Goal: Task Accomplishment & Management: Manage account settings

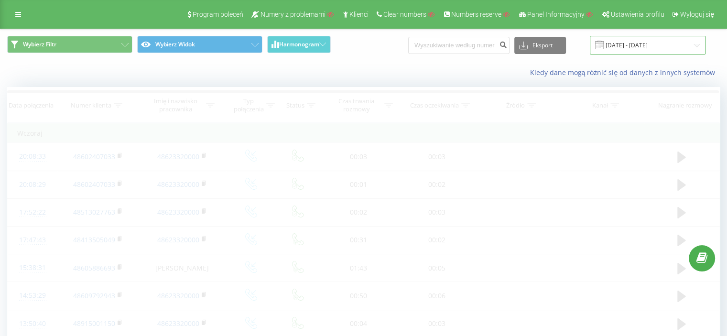
click at [629, 47] on input "[DATE] - [DATE]" at bounding box center [648, 45] width 116 height 19
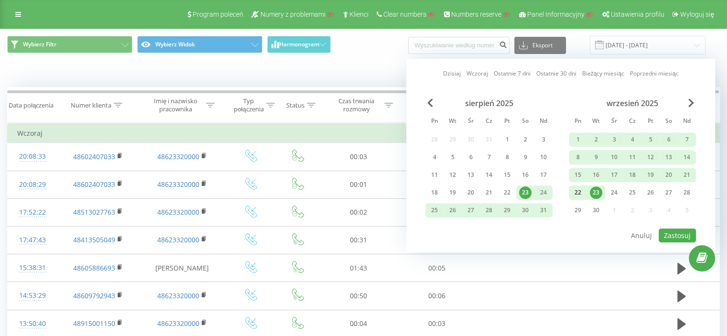
click at [578, 190] on div "22" at bounding box center [577, 192] width 12 height 12
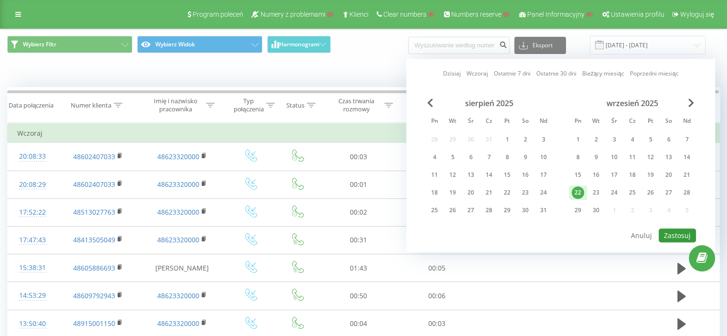
click at [672, 231] on button "Zastosuj" at bounding box center [676, 235] width 37 height 14
type input "22.09.2025 - 22.09.2025"
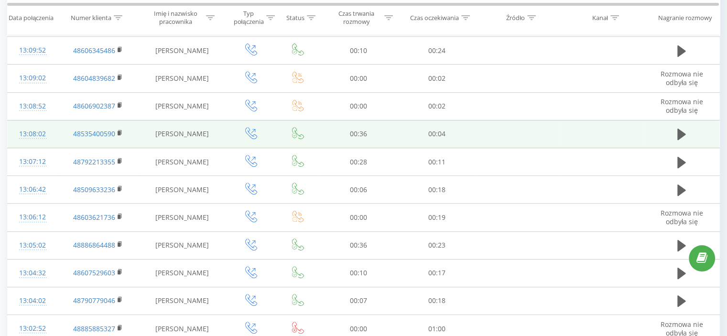
scroll to position [382, 0]
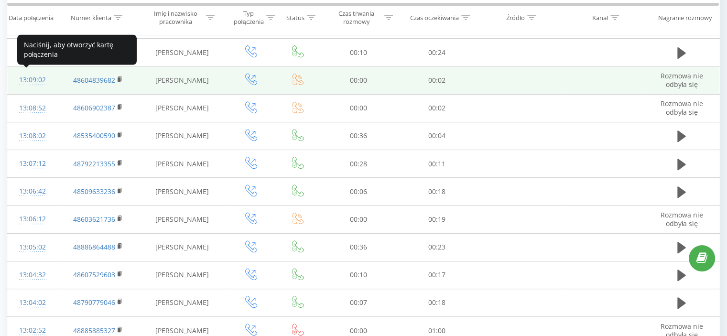
click at [33, 78] on div "13:09:02" at bounding box center [32, 80] width 31 height 19
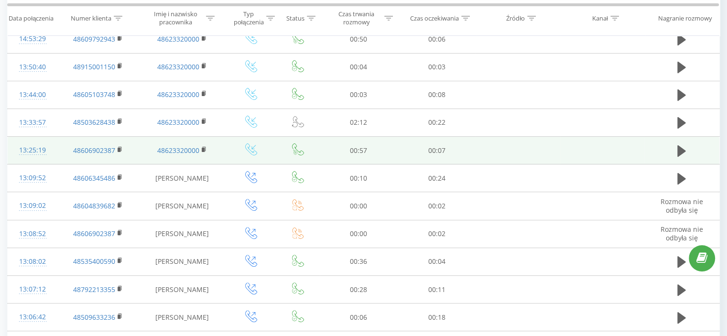
scroll to position [239, 0]
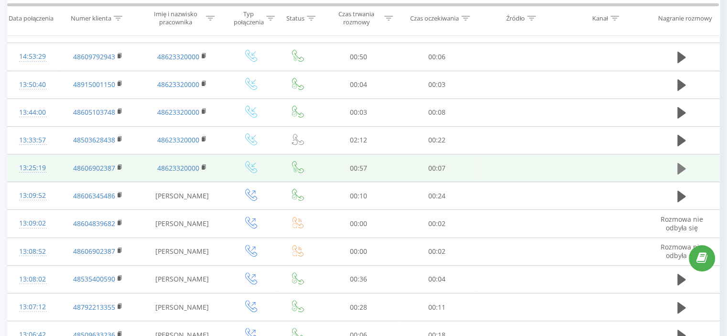
click at [678, 168] on icon at bounding box center [681, 167] width 9 height 11
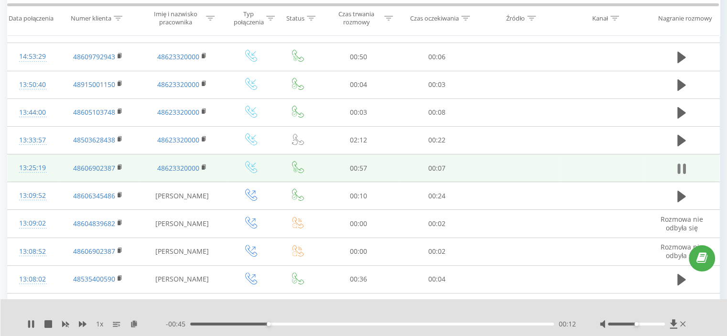
click at [678, 167] on icon at bounding box center [678, 168] width 3 height 11
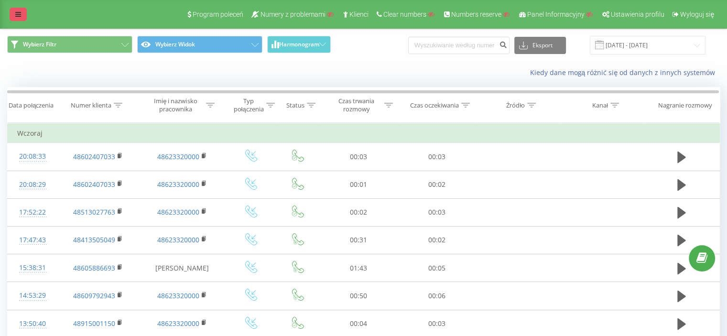
click at [18, 16] on icon at bounding box center [18, 14] width 6 height 7
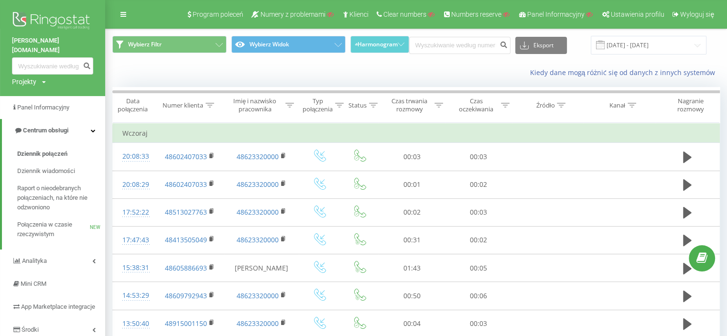
click at [54, 17] on img at bounding box center [52, 22] width 81 height 24
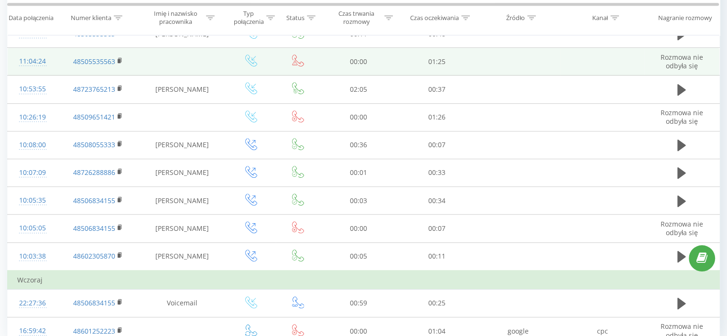
scroll to position [554, 0]
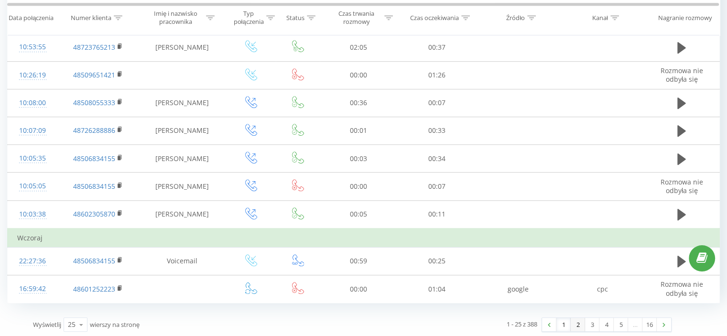
click at [579, 324] on link "2" at bounding box center [577, 324] width 14 height 13
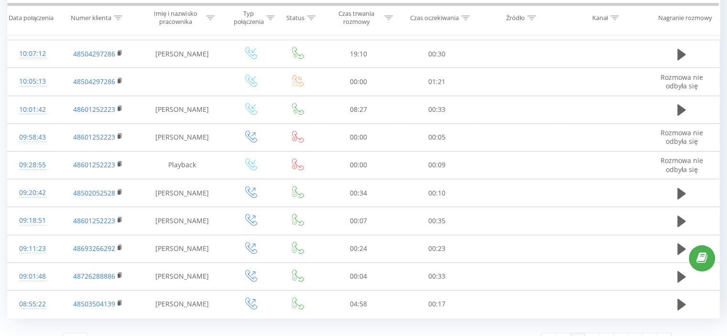
scroll to position [535, 0]
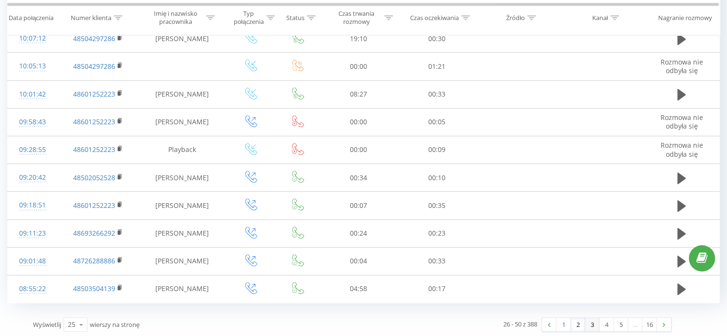
click at [590, 323] on link "3" at bounding box center [592, 324] width 14 height 13
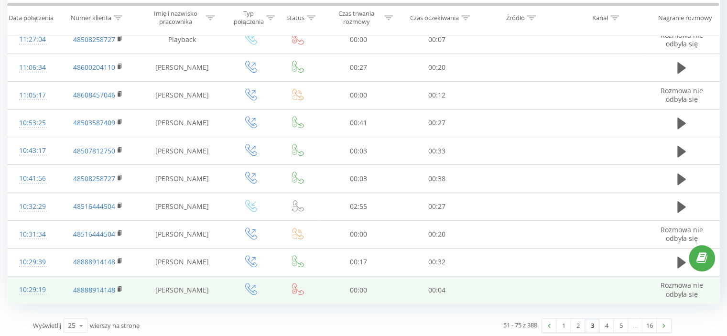
scroll to position [554, 0]
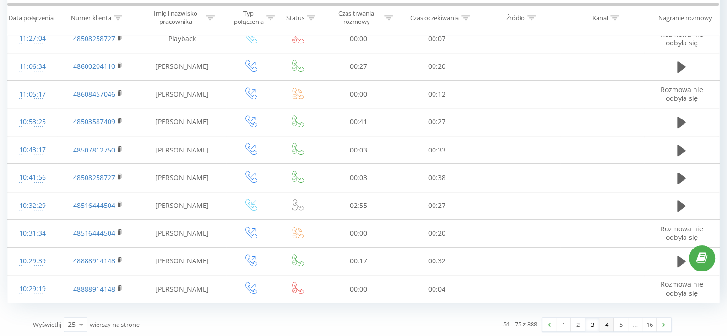
click at [605, 321] on link "4" at bounding box center [606, 324] width 14 height 13
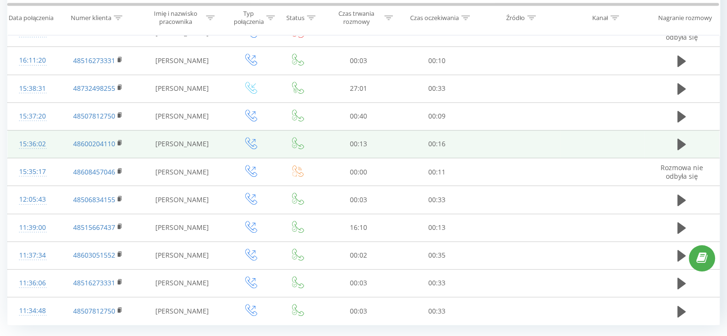
scroll to position [554, 0]
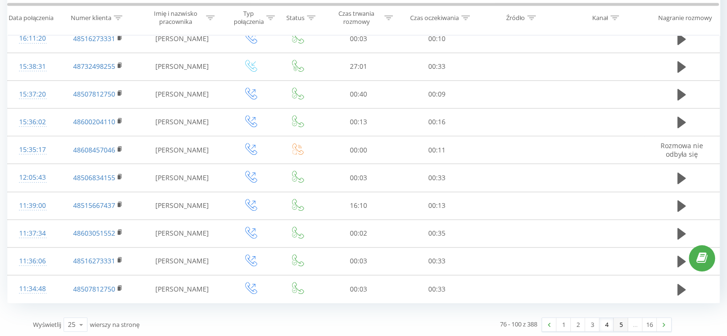
click at [620, 323] on link "5" at bounding box center [620, 324] width 14 height 13
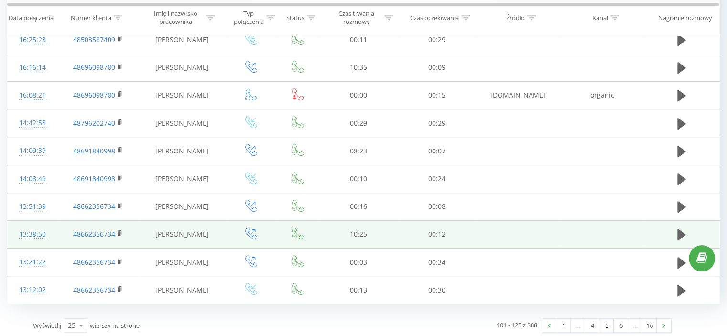
scroll to position [573, 0]
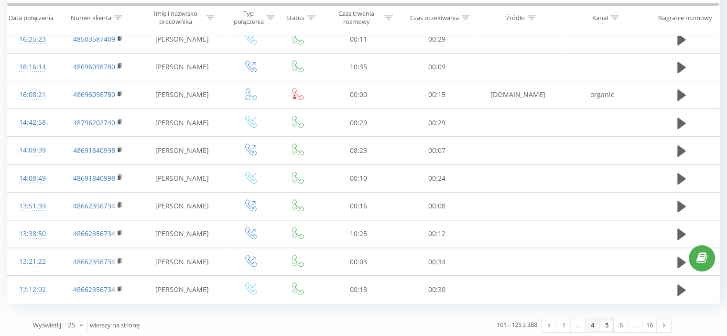
click at [587, 323] on link "4" at bounding box center [592, 324] width 14 height 13
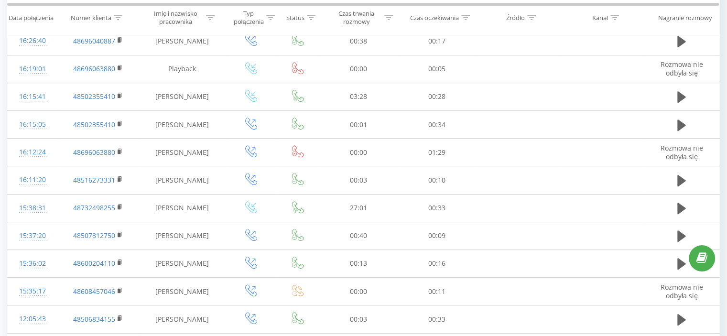
scroll to position [554, 0]
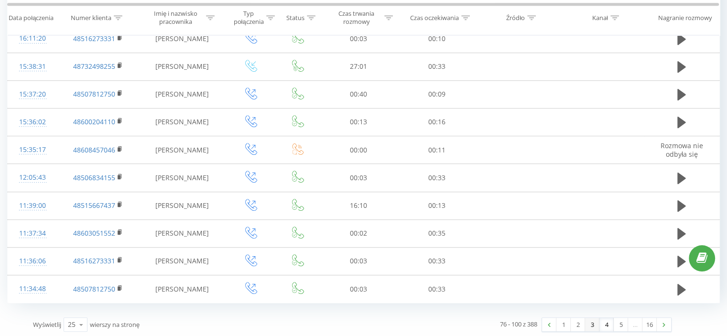
click at [590, 324] on link "3" at bounding box center [592, 324] width 14 height 13
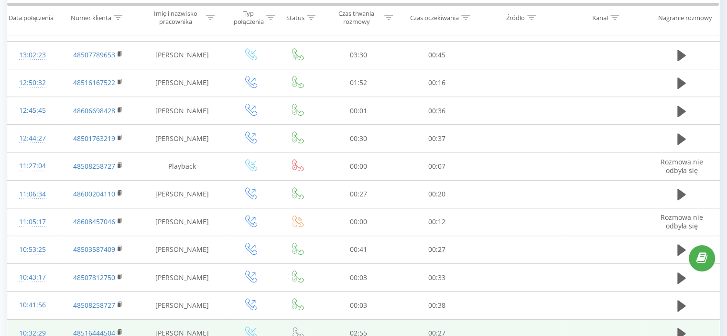
scroll to position [554, 0]
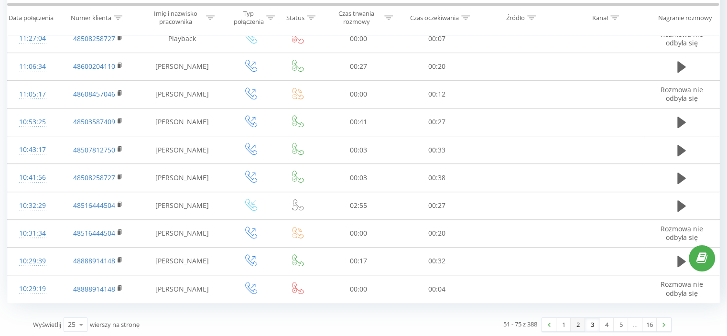
click at [575, 328] on link "2" at bounding box center [577, 324] width 14 height 13
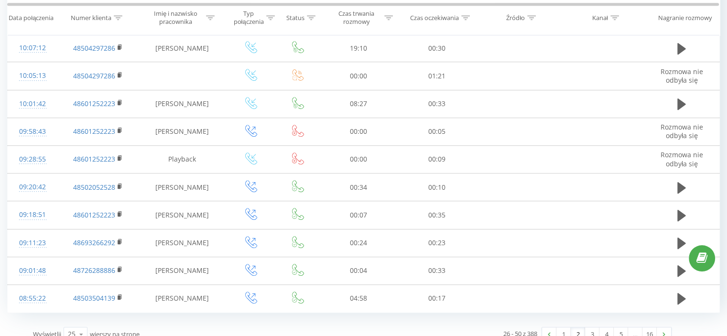
scroll to position [535, 0]
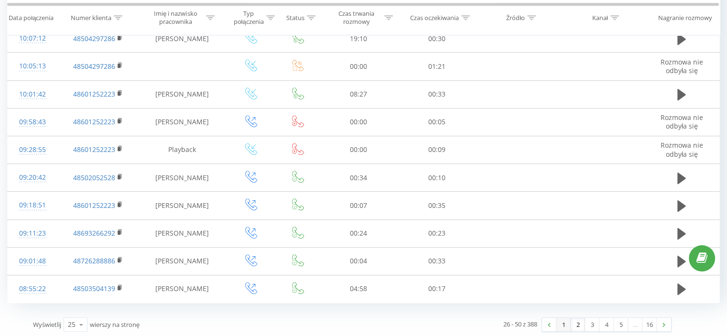
click at [561, 325] on link "1" at bounding box center [563, 324] width 14 height 13
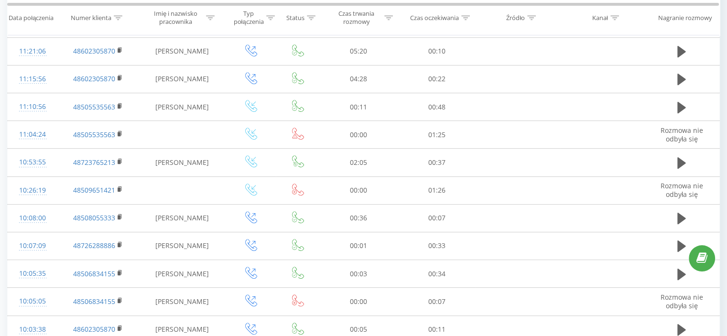
scroll to position [554, 0]
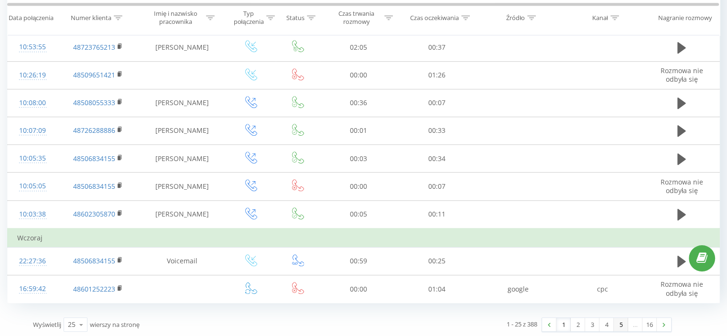
click at [621, 323] on link "5" at bounding box center [620, 324] width 14 height 13
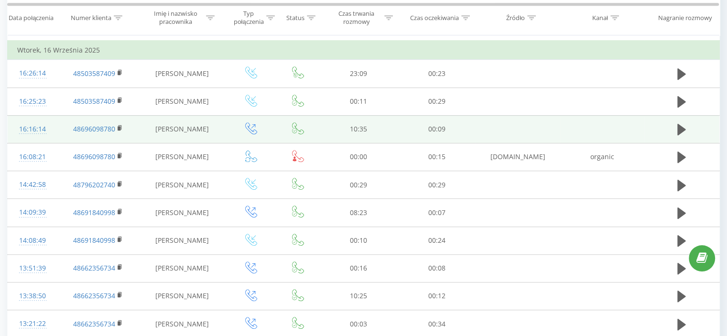
scroll to position [573, 0]
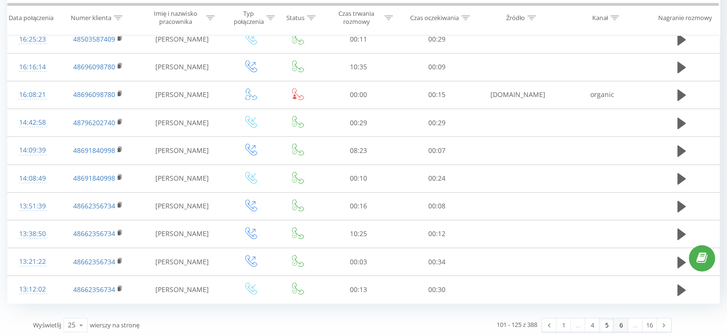
click at [621, 323] on link "6" at bounding box center [620, 324] width 14 height 13
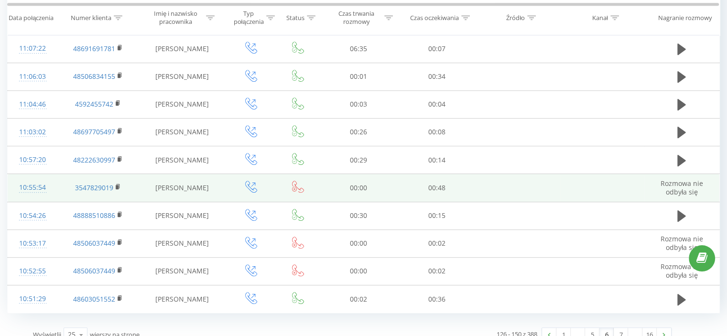
scroll to position [554, 0]
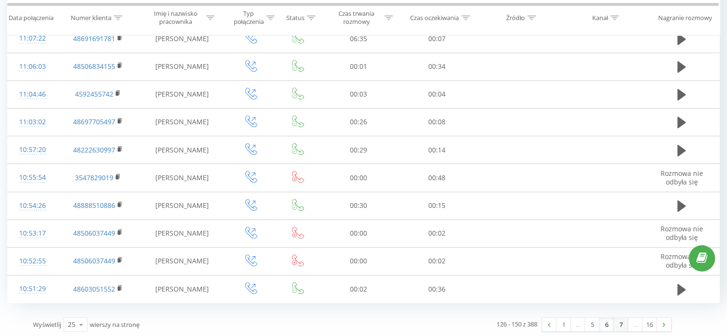
click at [616, 321] on link "7" at bounding box center [620, 324] width 14 height 13
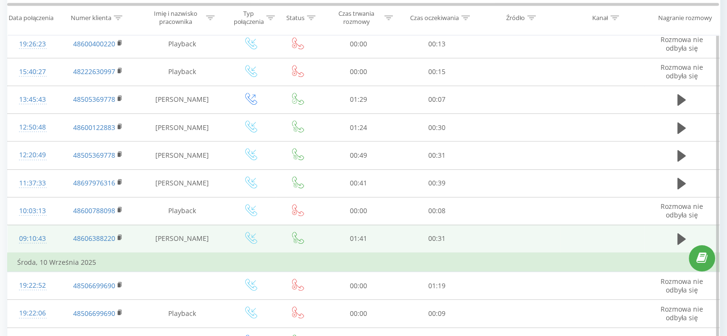
scroll to position [611, 0]
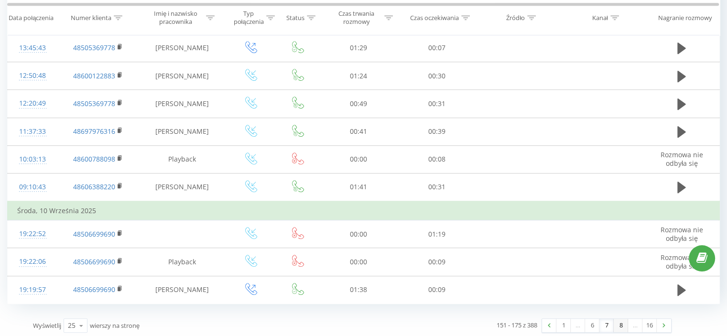
click at [622, 324] on link "8" at bounding box center [620, 325] width 14 height 13
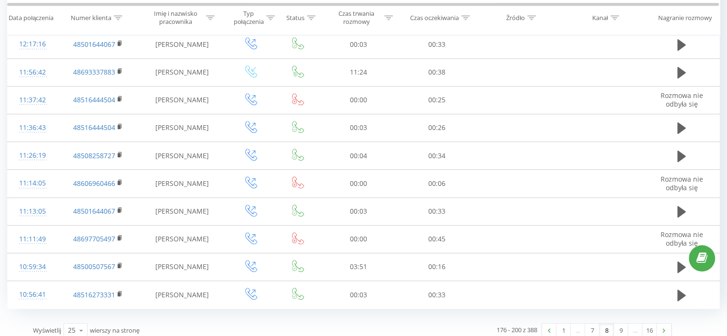
scroll to position [554, 0]
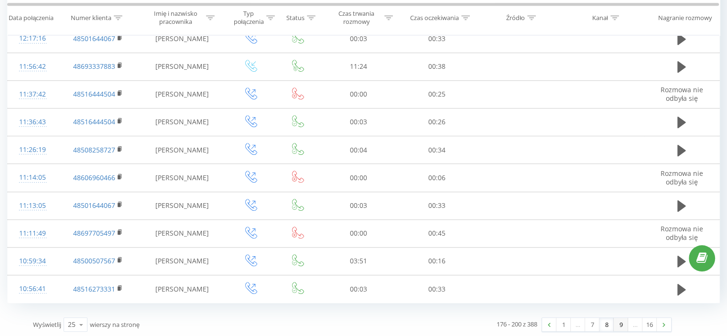
click at [622, 321] on link "9" at bounding box center [620, 324] width 14 height 13
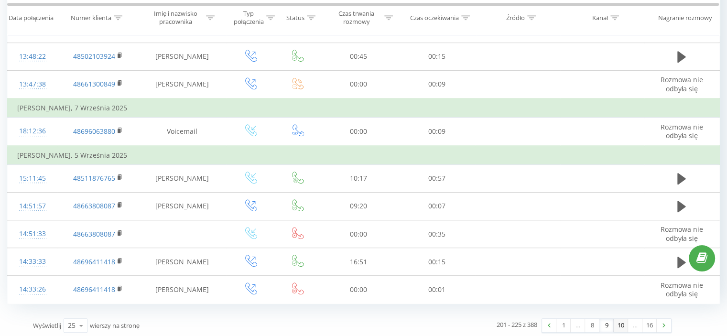
click at [623, 324] on link "10" at bounding box center [620, 325] width 14 height 13
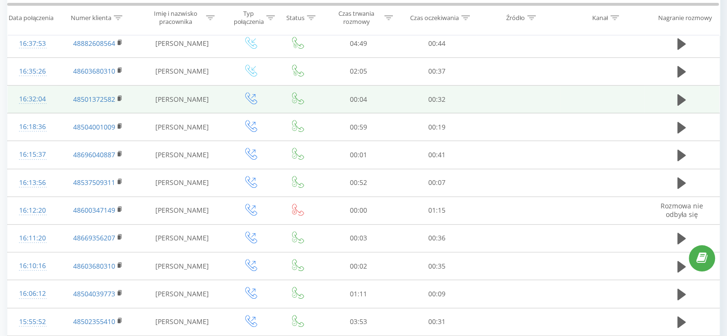
scroll to position [554, 0]
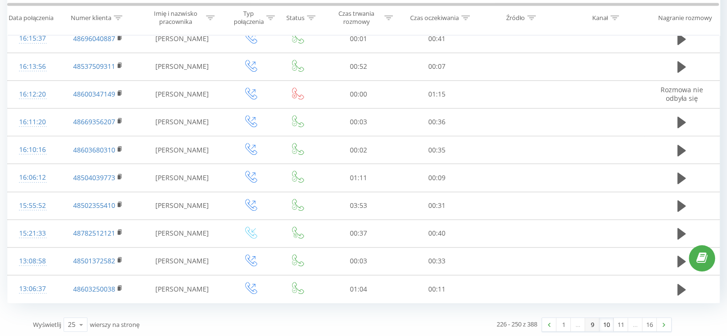
click at [592, 322] on link "9" at bounding box center [592, 324] width 14 height 13
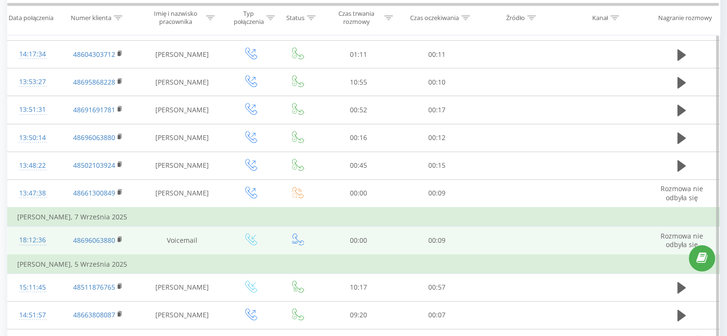
scroll to position [592, 0]
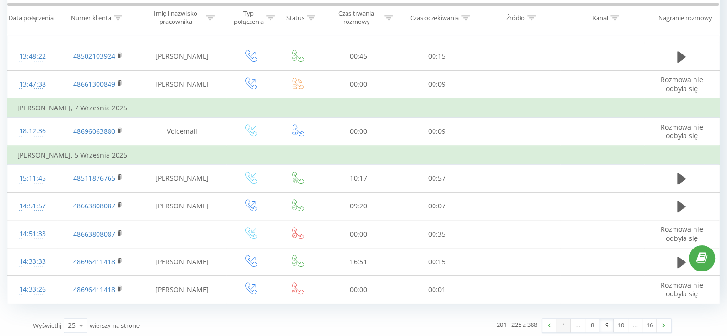
click at [564, 322] on link "1" at bounding box center [563, 325] width 14 height 13
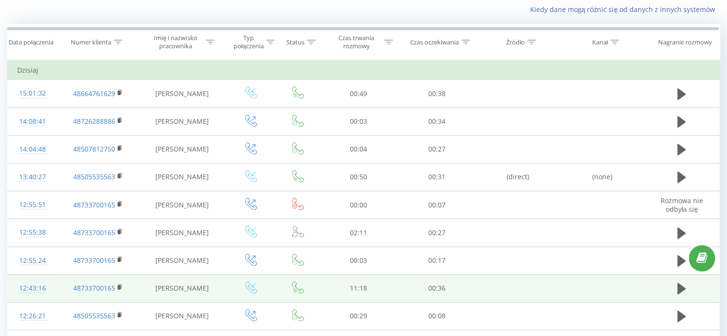
scroll to position [63, 0]
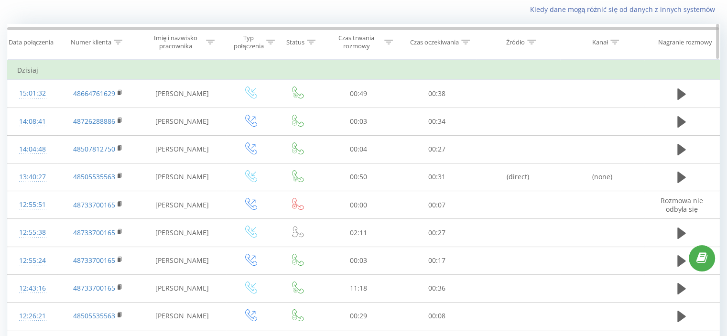
click at [531, 40] on icon at bounding box center [531, 42] width 9 height 5
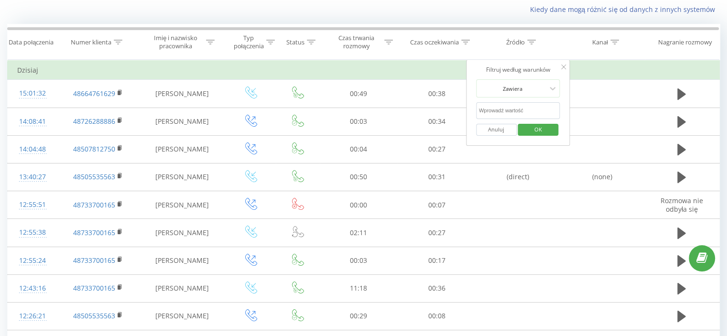
click at [520, 111] on input "text" at bounding box center [518, 110] width 84 height 17
type input "Callback"
click at [552, 127] on button "OK" at bounding box center [538, 130] width 41 height 12
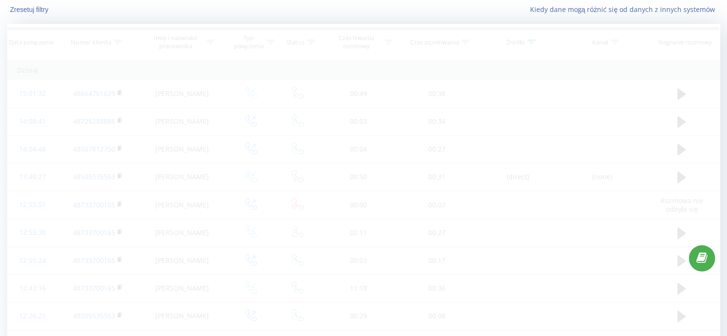
scroll to position [10, 0]
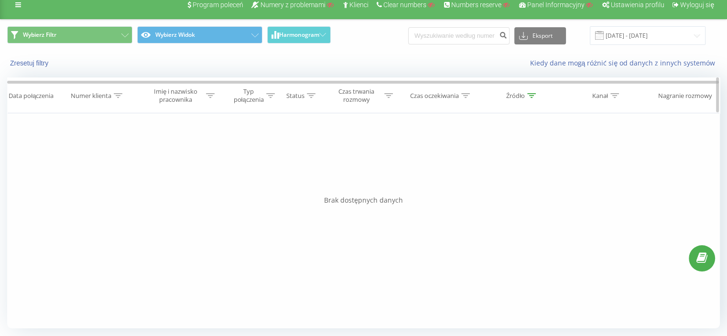
click at [532, 98] on div at bounding box center [531, 96] width 9 height 8
click at [504, 182] on button "Anuluj" at bounding box center [496, 183] width 41 height 12
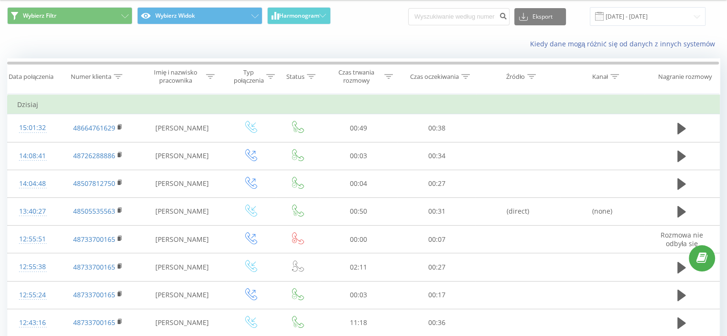
scroll to position [57, 0]
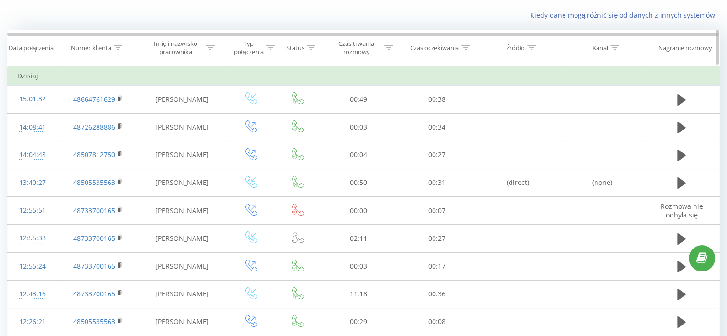
click at [208, 45] on icon at bounding box center [210, 47] width 9 height 5
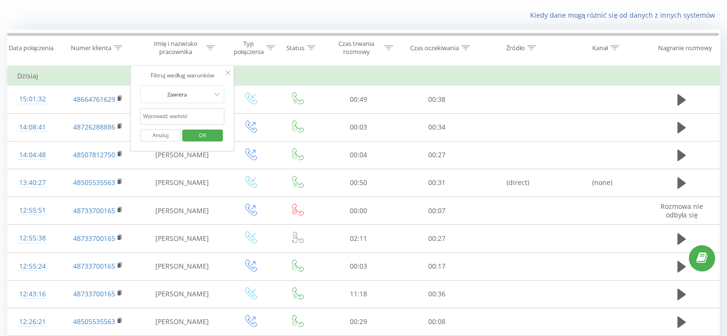
click at [186, 118] on input "text" at bounding box center [182, 116] width 84 height 17
type input "Callback"
click at [198, 135] on span "OK" at bounding box center [202, 135] width 27 height 15
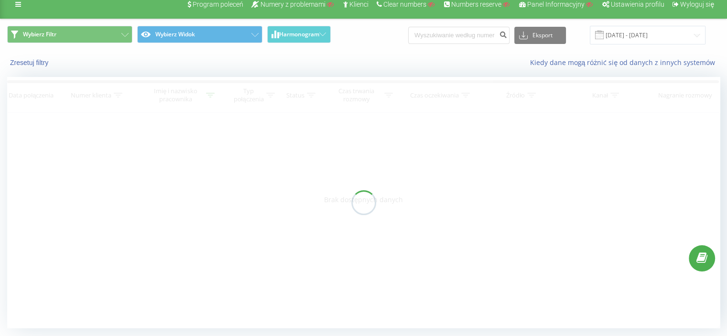
scroll to position [10, 0]
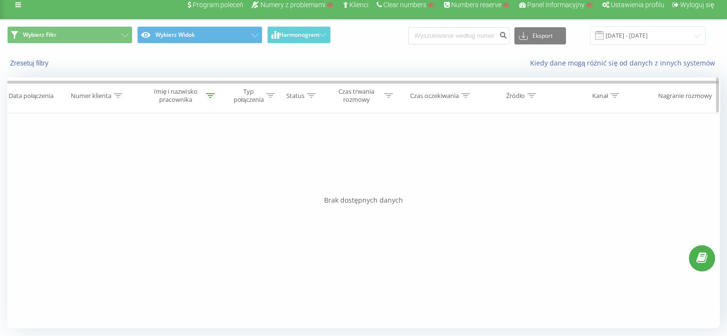
click at [212, 95] on icon at bounding box center [210, 95] width 9 height 5
click at [161, 180] on button "Anuluj" at bounding box center [160, 183] width 41 height 12
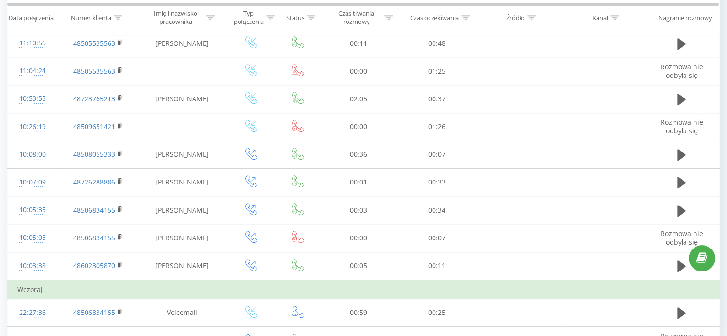
scroll to position [554, 0]
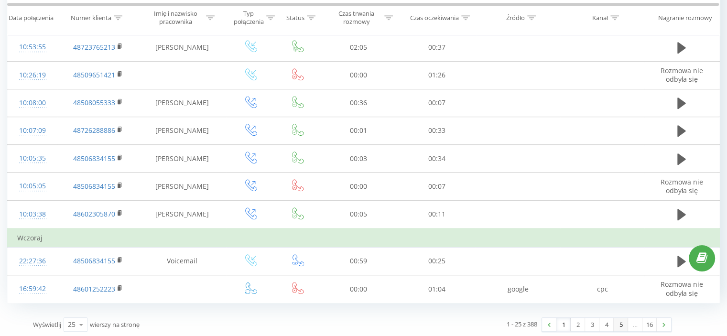
click at [619, 321] on link "5" at bounding box center [620, 324] width 14 height 13
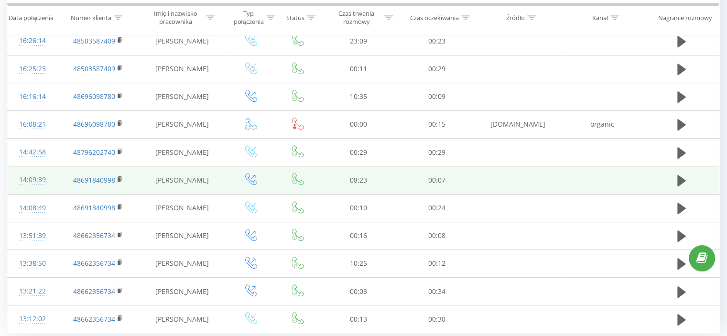
scroll to position [573, 0]
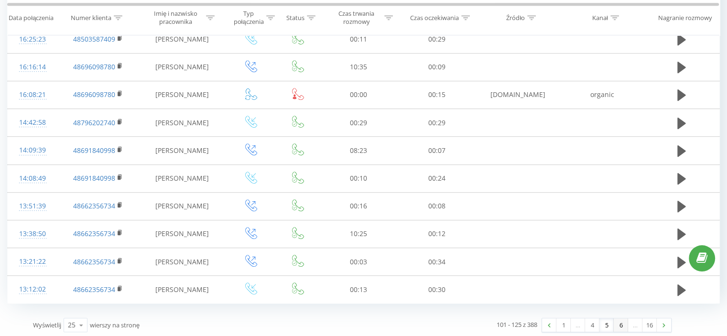
click at [619, 324] on link "6" at bounding box center [620, 324] width 14 height 13
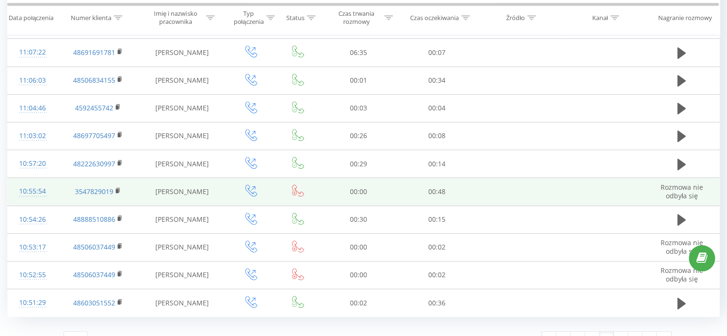
scroll to position [554, 0]
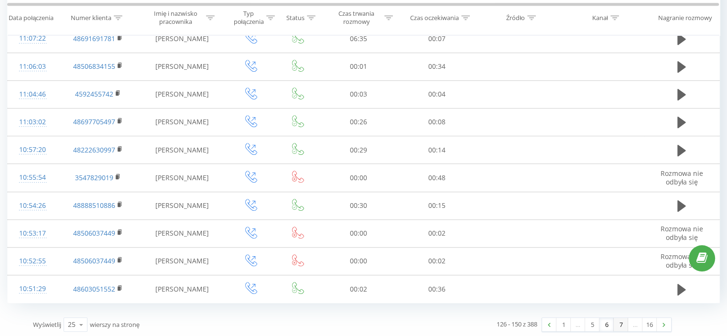
click at [622, 323] on link "7" at bounding box center [620, 324] width 14 height 13
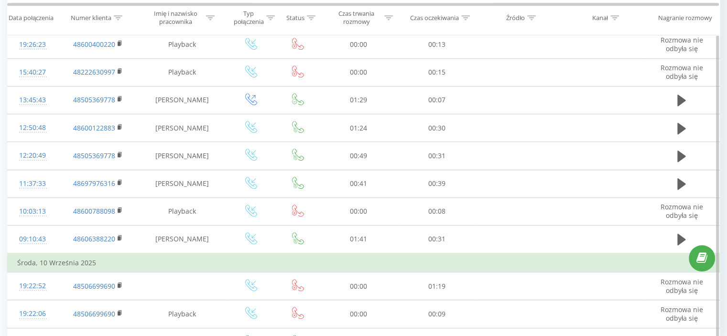
scroll to position [611, 0]
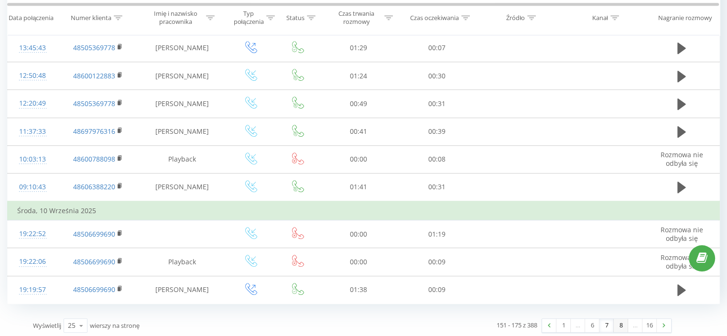
click at [621, 324] on link "8" at bounding box center [620, 325] width 14 height 13
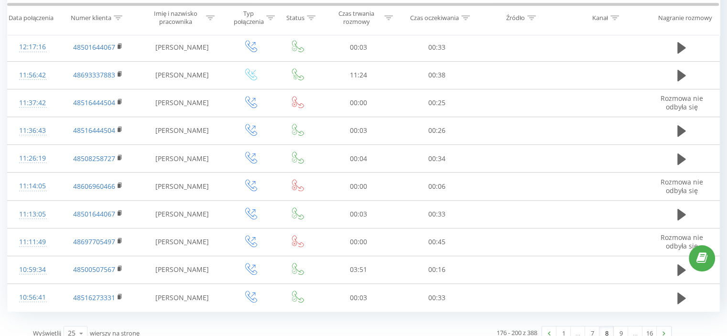
scroll to position [554, 0]
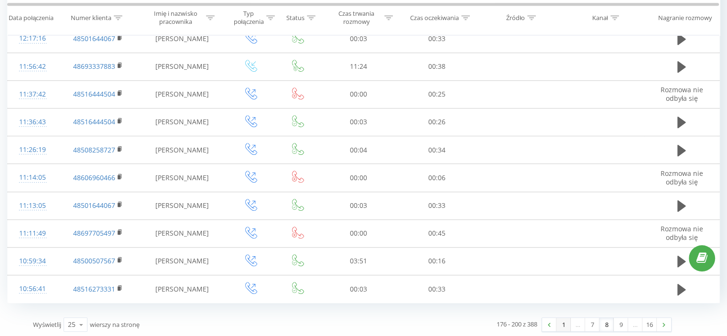
click at [563, 325] on link "1" at bounding box center [563, 324] width 14 height 13
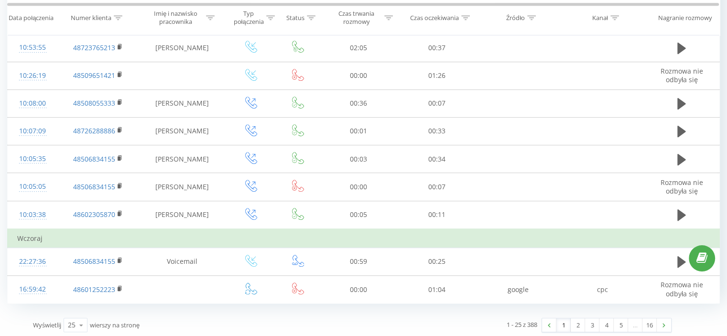
scroll to position [554, 0]
click at [576, 322] on link "2" at bounding box center [577, 324] width 14 height 13
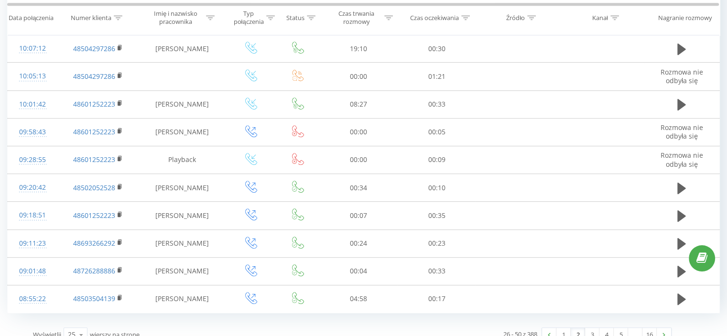
scroll to position [535, 0]
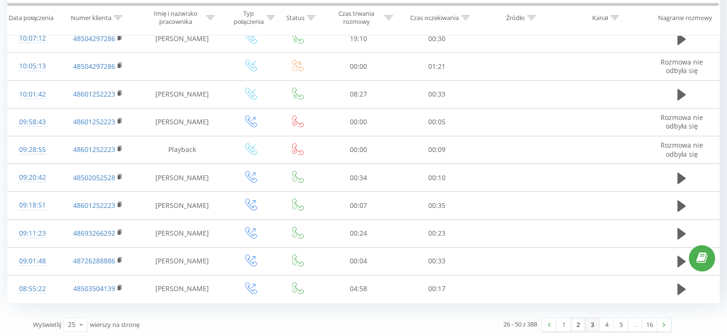
click at [590, 322] on link "3" at bounding box center [592, 324] width 14 height 13
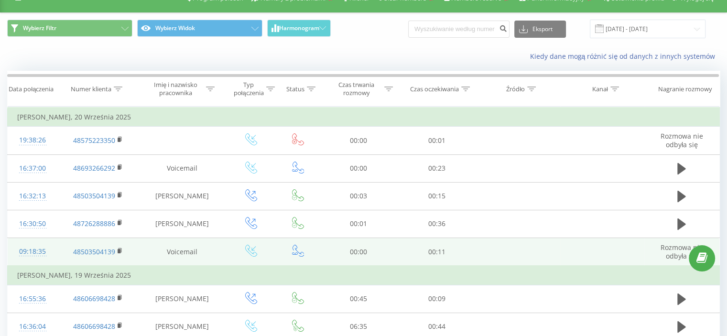
scroll to position [15, 0]
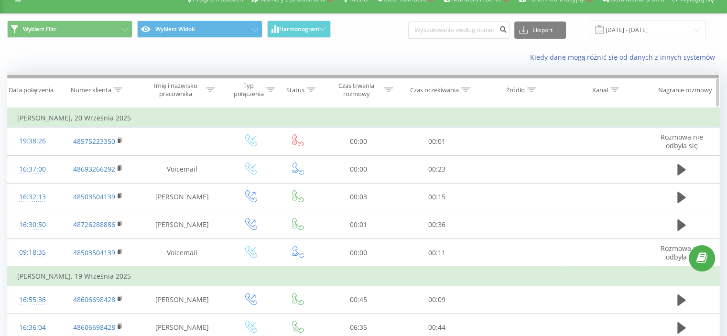
drag, startPoint x: 613, startPoint y: 75, endPoint x: 624, endPoint y: 76, distance: 10.5
click at [624, 76] on div at bounding box center [362, 76] width 711 height 3
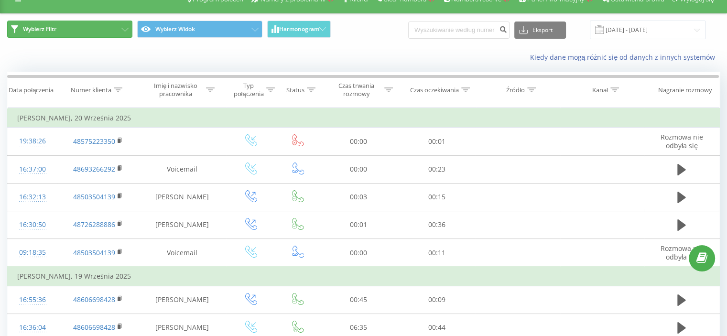
click at [128, 28] on icon at bounding box center [124, 30] width 7 height 4
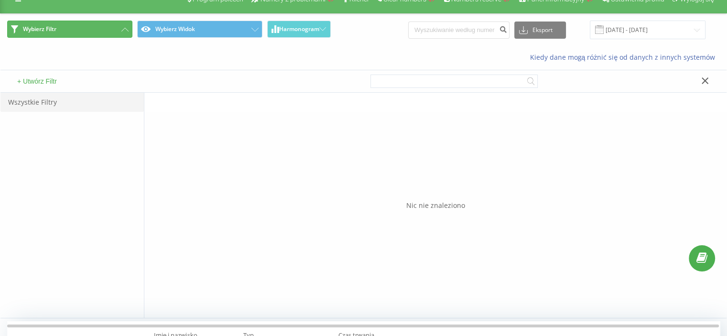
click at [128, 28] on icon at bounding box center [124, 30] width 7 height 4
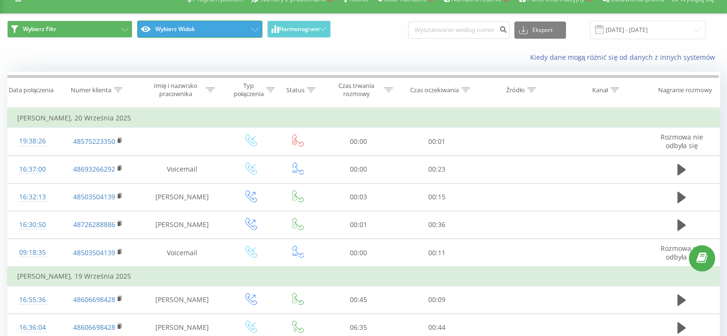
click at [251, 31] on icon at bounding box center [254, 30] width 7 height 4
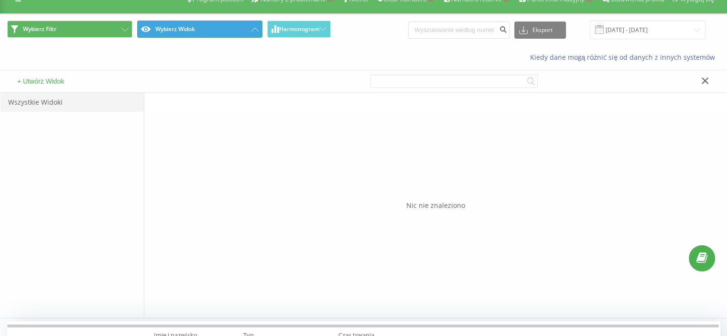
click at [251, 31] on icon at bounding box center [254, 30] width 7 height 4
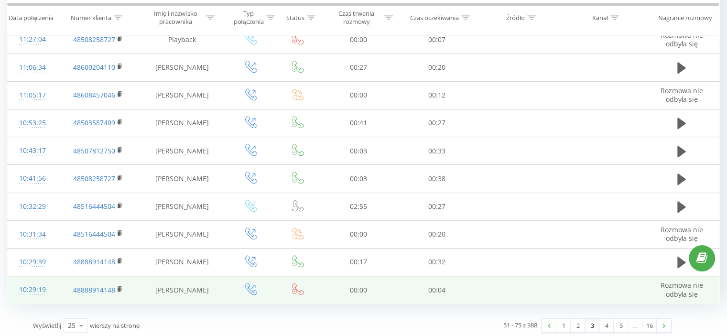
scroll to position [554, 0]
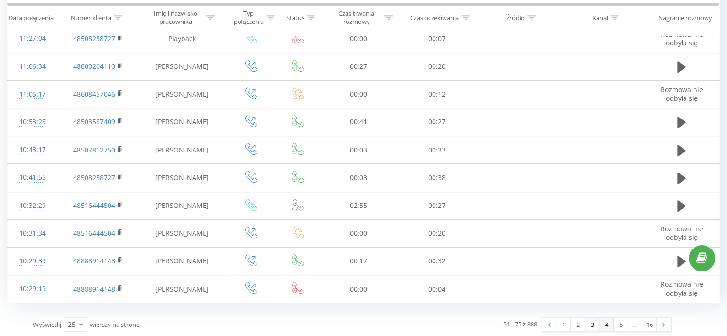
click at [608, 322] on link "4" at bounding box center [606, 324] width 14 height 13
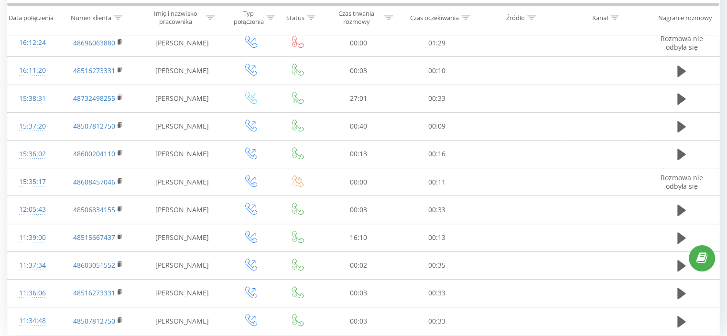
scroll to position [554, 0]
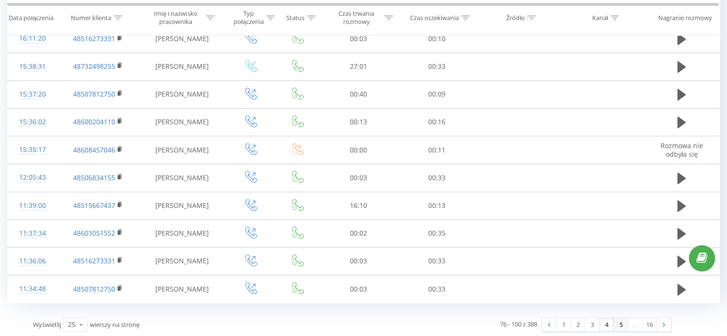
click at [620, 324] on link "5" at bounding box center [620, 324] width 14 height 13
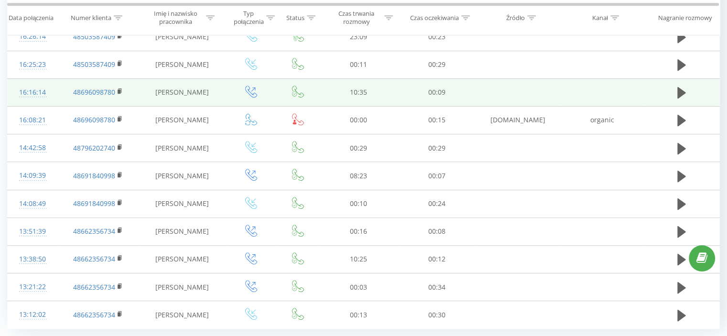
scroll to position [573, 0]
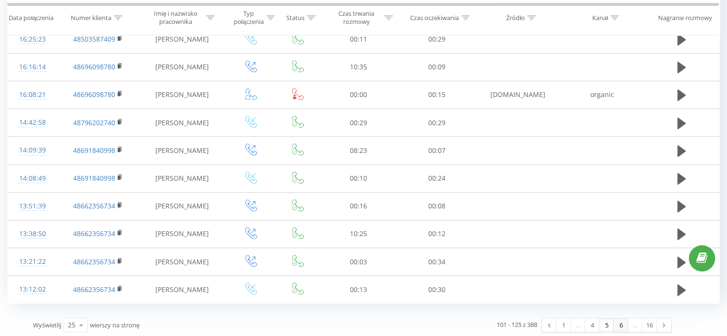
click at [620, 323] on link "6" at bounding box center [620, 324] width 14 height 13
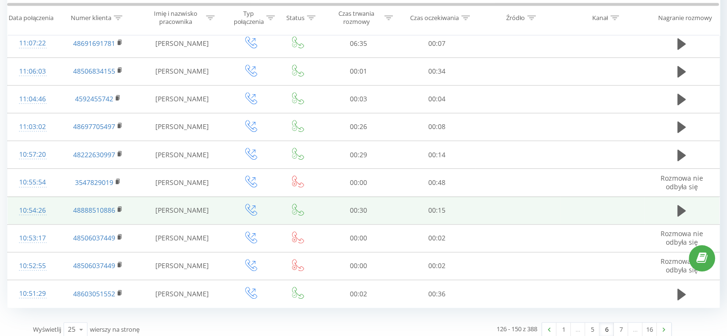
scroll to position [554, 0]
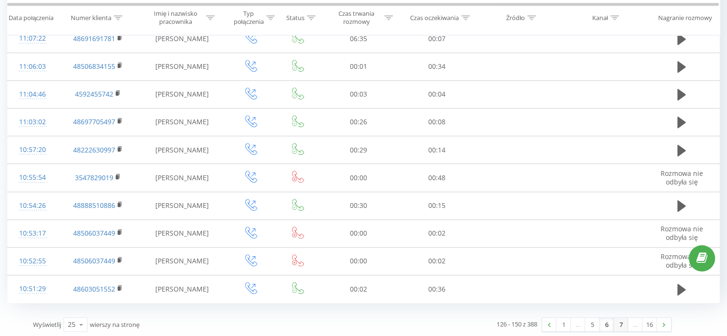
click at [623, 321] on link "7" at bounding box center [620, 324] width 14 height 13
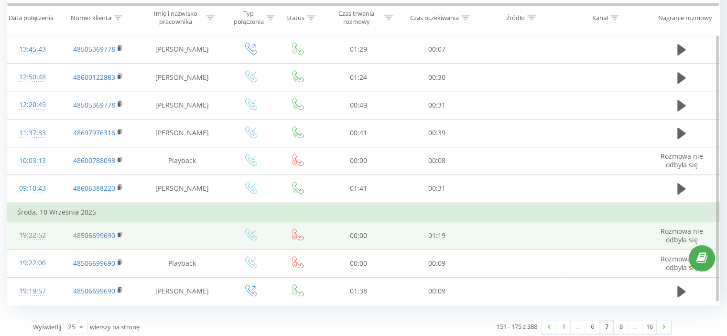
scroll to position [611, 0]
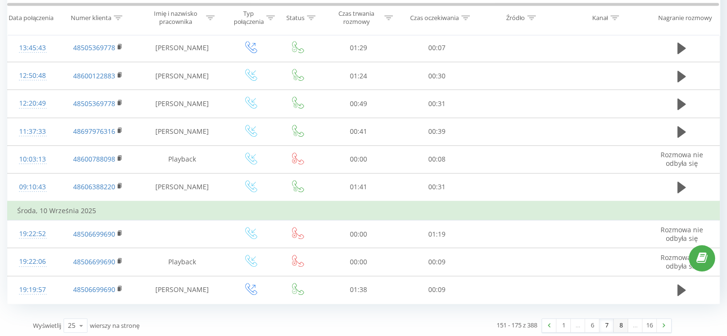
click at [620, 320] on link "8" at bounding box center [620, 325] width 14 height 13
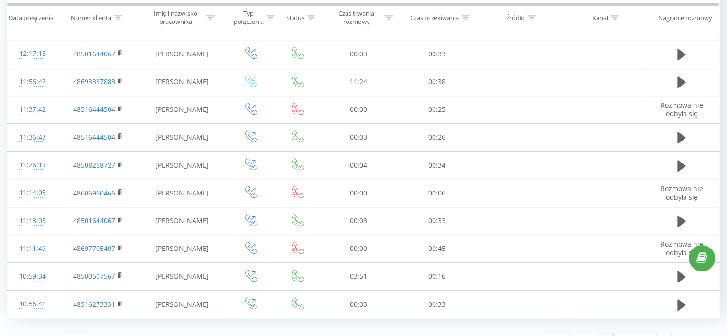
scroll to position [554, 0]
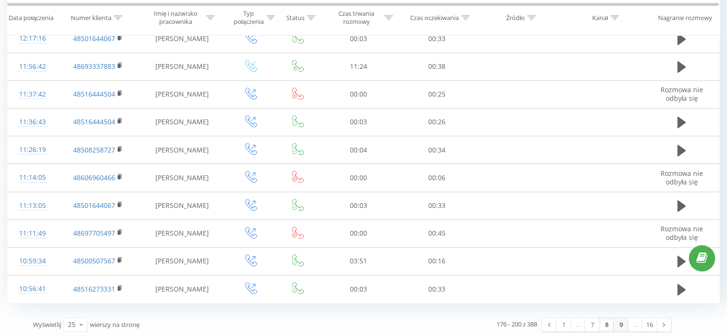
click at [622, 323] on link "9" at bounding box center [620, 324] width 14 height 13
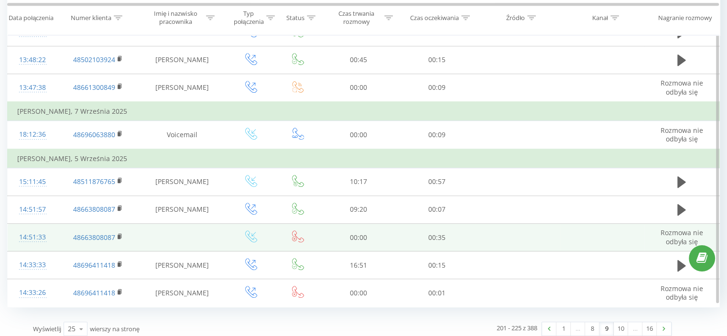
scroll to position [592, 0]
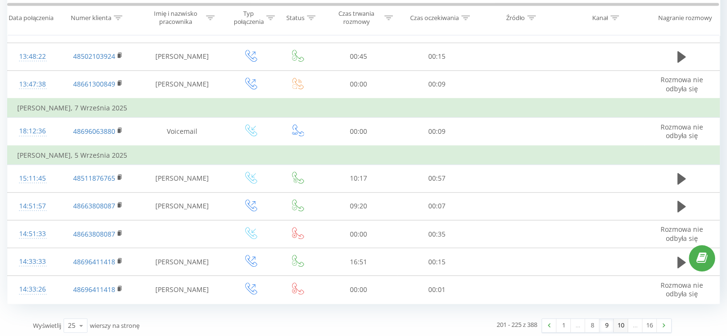
click at [620, 323] on link "10" at bounding box center [620, 325] width 14 height 13
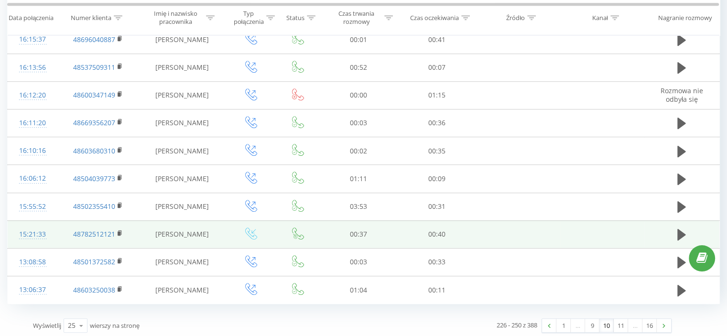
scroll to position [554, 0]
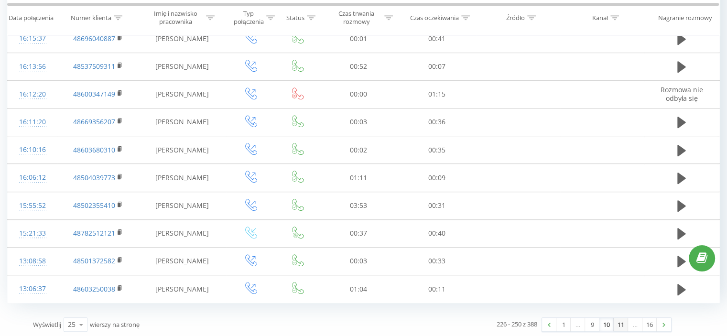
click at [622, 323] on link "11" at bounding box center [620, 324] width 14 height 13
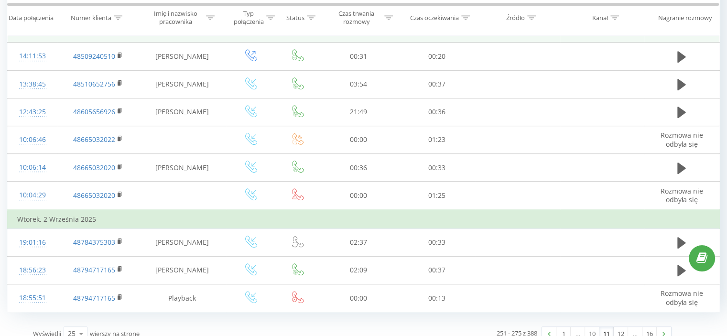
scroll to position [554, 0]
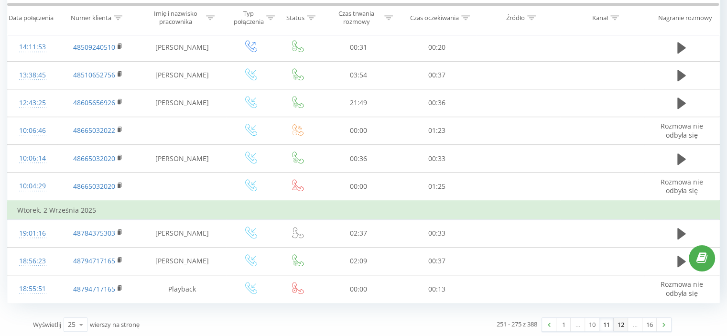
click at [620, 320] on link "12" at bounding box center [620, 324] width 14 height 13
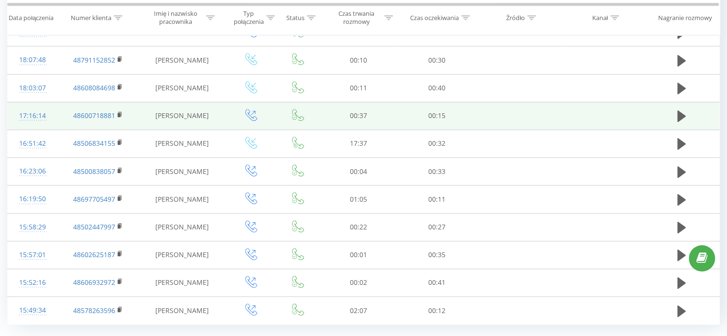
scroll to position [554, 0]
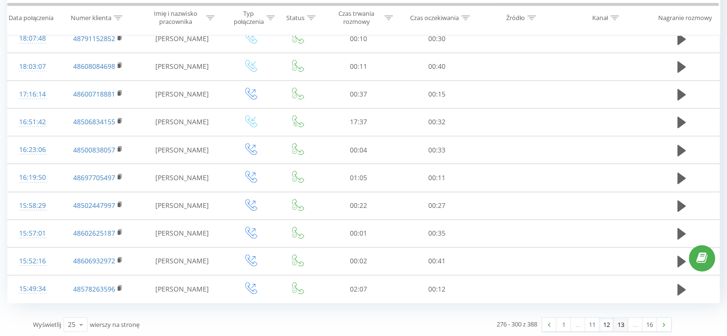
click at [621, 322] on link "13" at bounding box center [620, 324] width 14 height 13
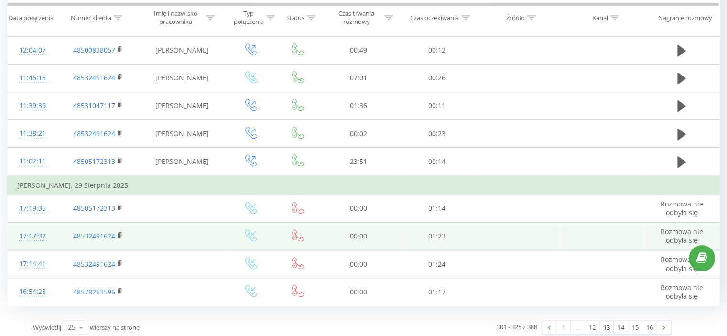
scroll to position [573, 0]
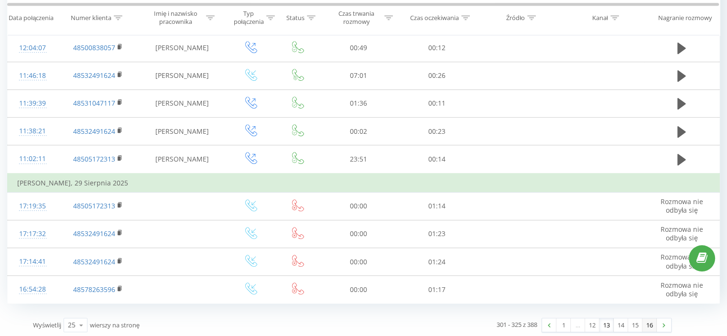
click at [647, 320] on link "16" at bounding box center [649, 324] width 14 height 13
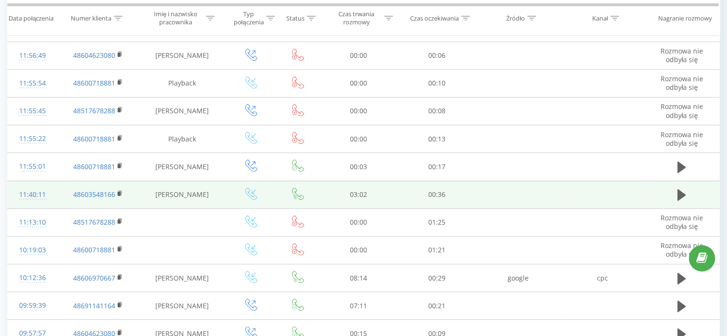
scroll to position [222, 0]
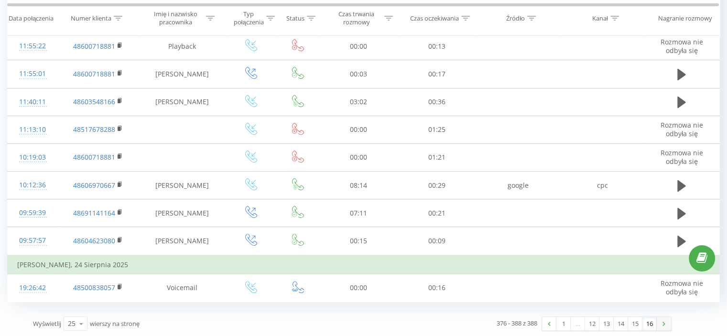
click at [661, 322] on link at bounding box center [663, 323] width 14 height 13
click at [560, 319] on link "1" at bounding box center [563, 323] width 14 height 13
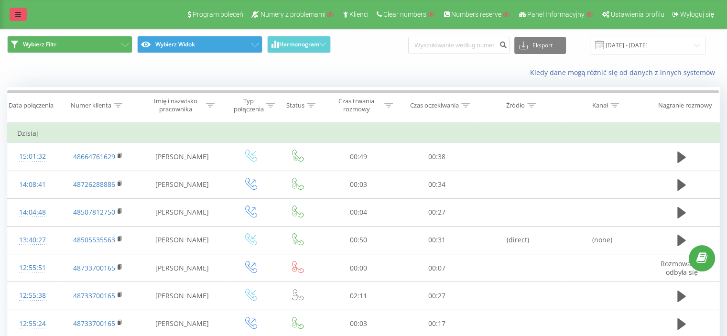
click at [13, 9] on link at bounding box center [18, 14] width 17 height 13
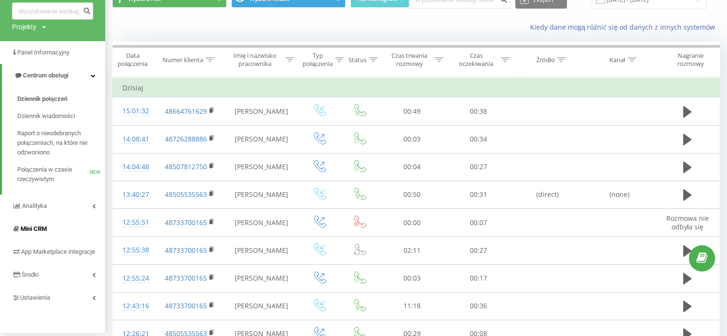
scroll to position [48, 0]
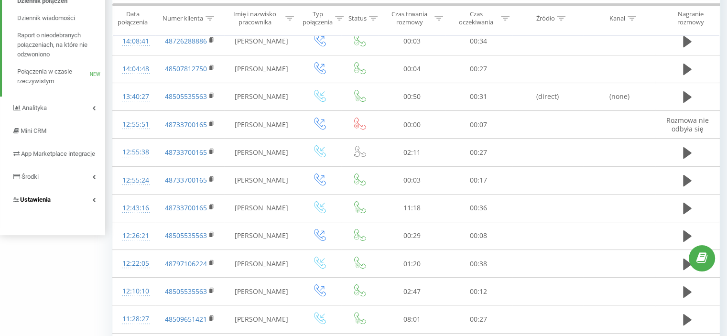
click at [41, 203] on span "Ustawienia" at bounding box center [35, 199] width 31 height 7
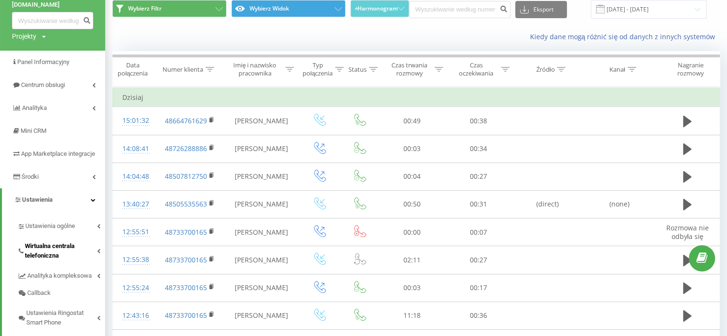
click at [47, 254] on span "Wirtualna centrala telefoniczna" at bounding box center [61, 250] width 72 height 19
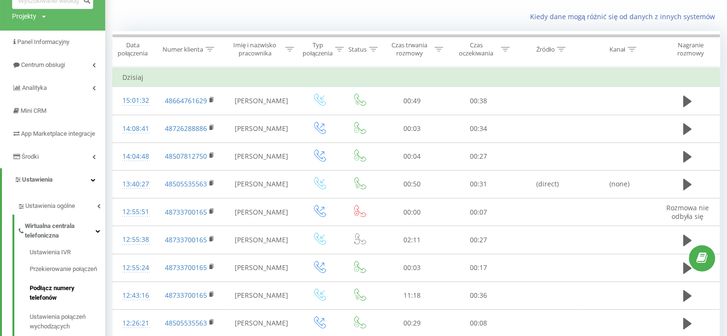
scroll to position [84, 0]
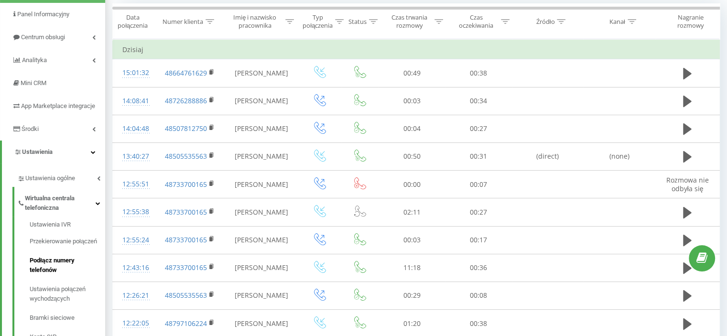
click at [58, 269] on span "Podłącz numery telefonów" at bounding box center [65, 265] width 71 height 19
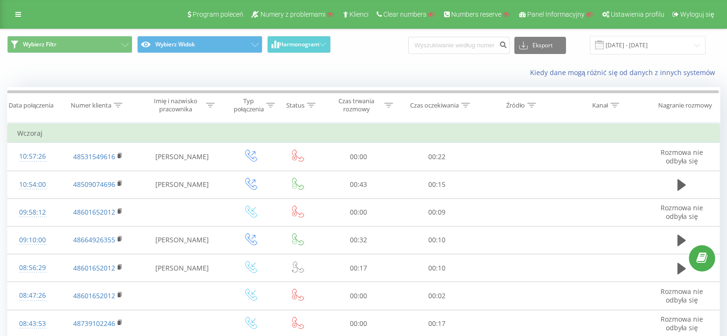
click at [18, 11] on icon at bounding box center [18, 14] width 6 height 7
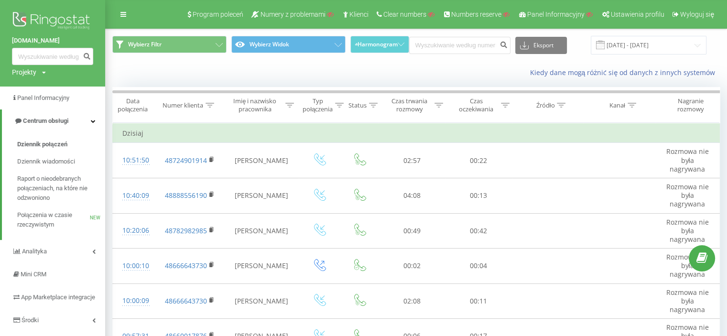
click at [54, 16] on img at bounding box center [52, 22] width 81 height 24
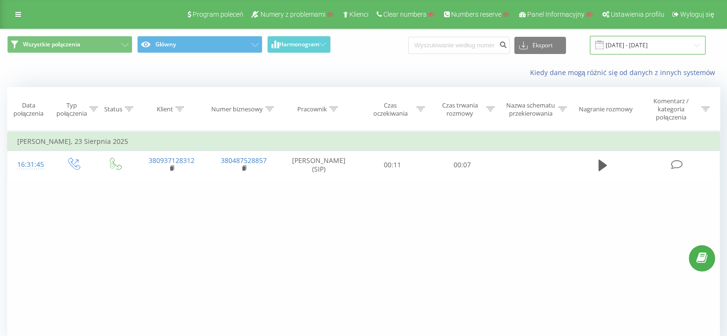
click at [629, 44] on input "[DATE] - [DATE]" at bounding box center [648, 45] width 116 height 19
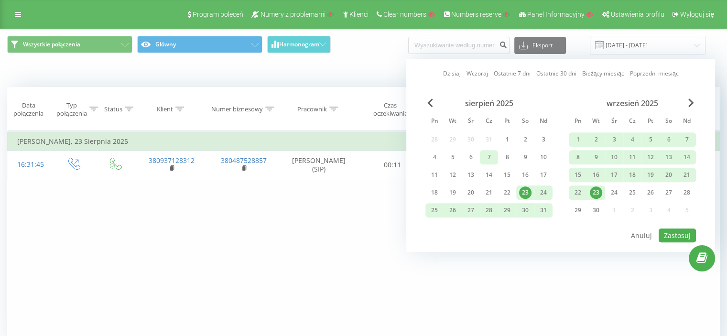
click at [483, 157] on div "7" at bounding box center [489, 157] width 12 height 12
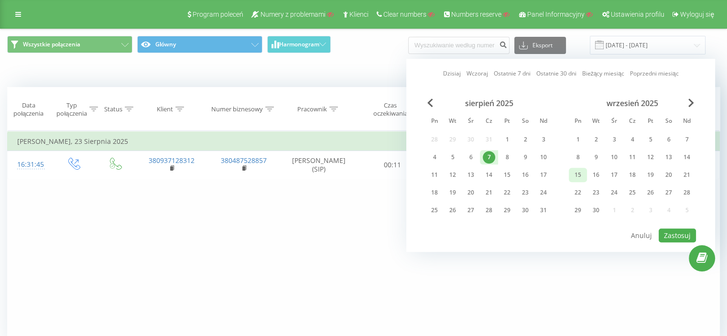
click at [579, 172] on div "15" at bounding box center [577, 175] width 12 height 12
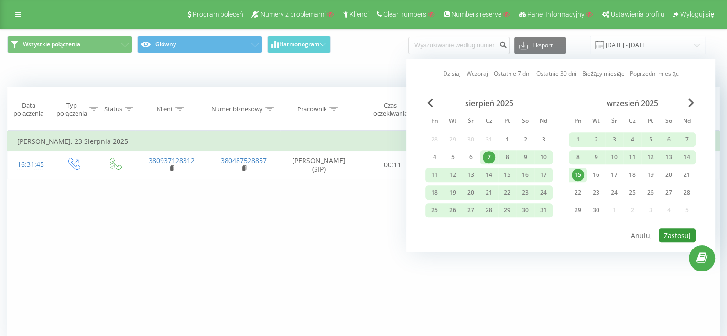
click at [674, 231] on button "Zastosuj" at bounding box center [676, 235] width 37 height 14
type input "[DATE] - [DATE]"
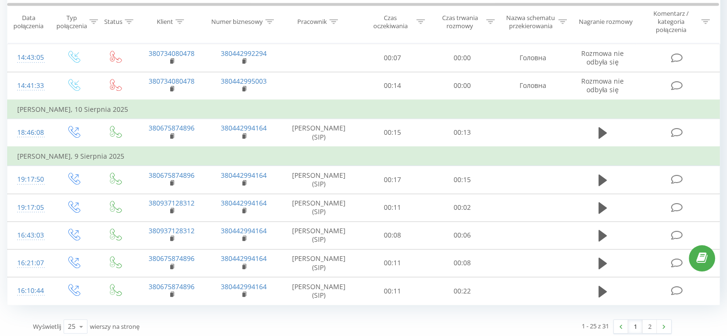
scroll to position [676, 0]
click at [646, 324] on link "2" at bounding box center [649, 325] width 14 height 13
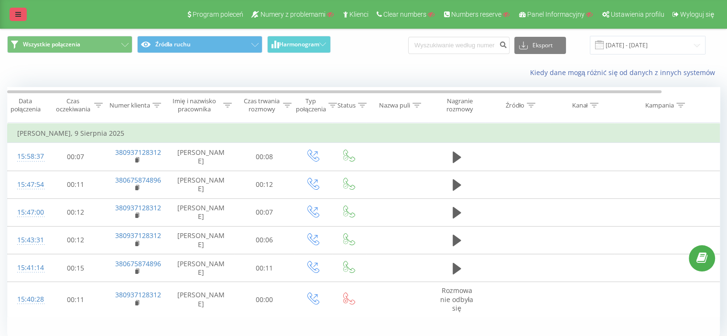
click at [24, 12] on link at bounding box center [18, 14] width 17 height 13
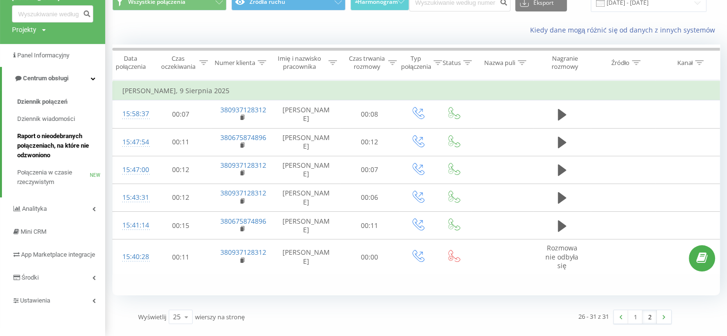
scroll to position [52, 0]
click at [43, 297] on span "Ustawienia" at bounding box center [35, 300] width 31 height 7
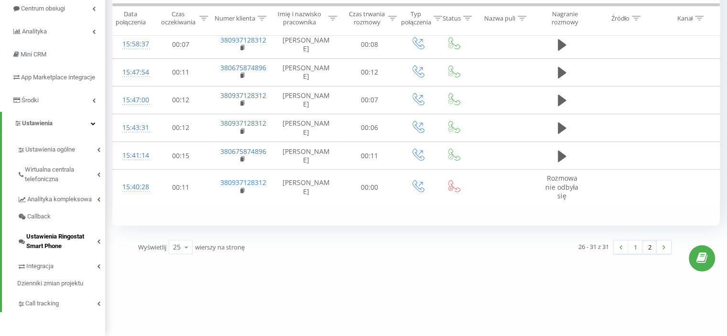
scroll to position [122, 0]
click at [58, 173] on span "Wirtualna centrala telefoniczna" at bounding box center [61, 174] width 72 height 19
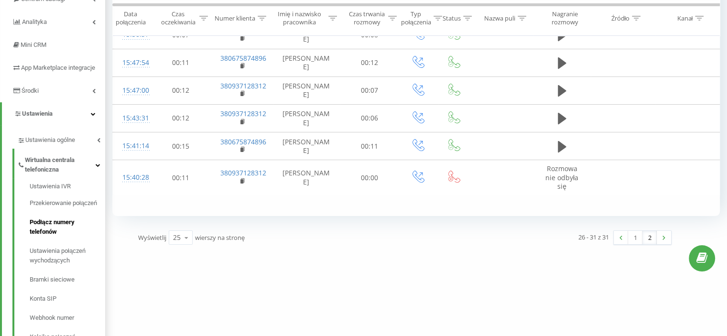
click at [56, 233] on span "Podłącz numery telefonów" at bounding box center [65, 226] width 71 height 19
